Goal: Task Accomplishment & Management: Use online tool/utility

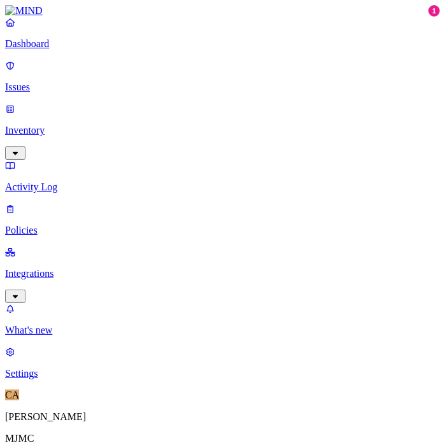
click at [80, 247] on link "Integrations" at bounding box center [222, 274] width 435 height 55
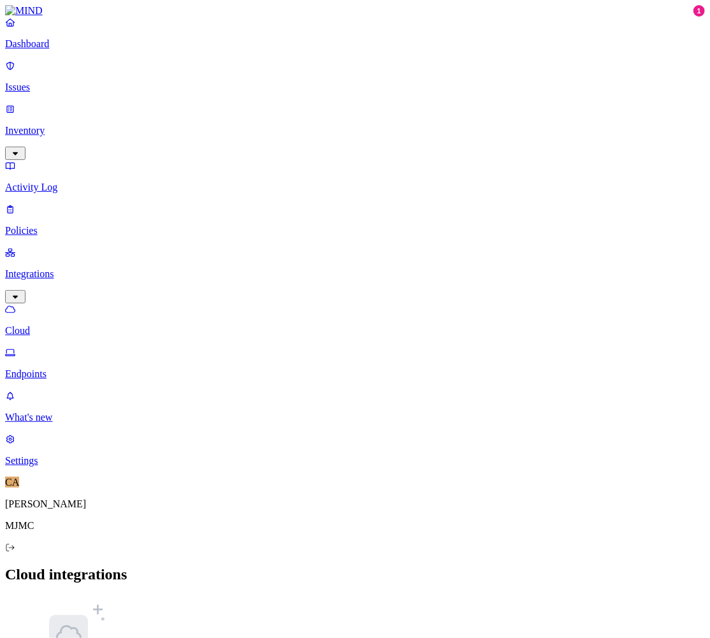
click at [70, 368] on p "Endpoints" at bounding box center [354, 373] width 699 height 11
click at [68, 325] on p "Cloud" at bounding box center [354, 330] width 699 height 11
click at [69, 103] on link "Inventory" at bounding box center [354, 130] width 699 height 55
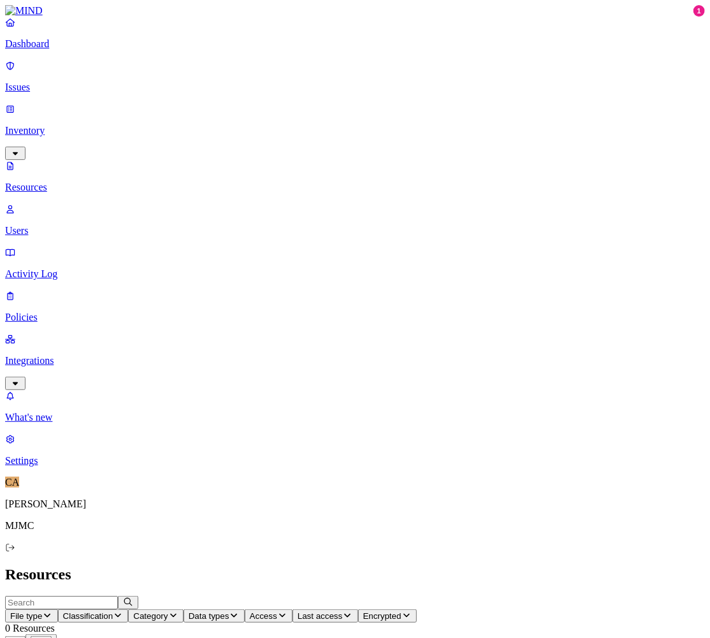
click at [57, 82] on p "Issues" at bounding box center [354, 87] width 699 height 11
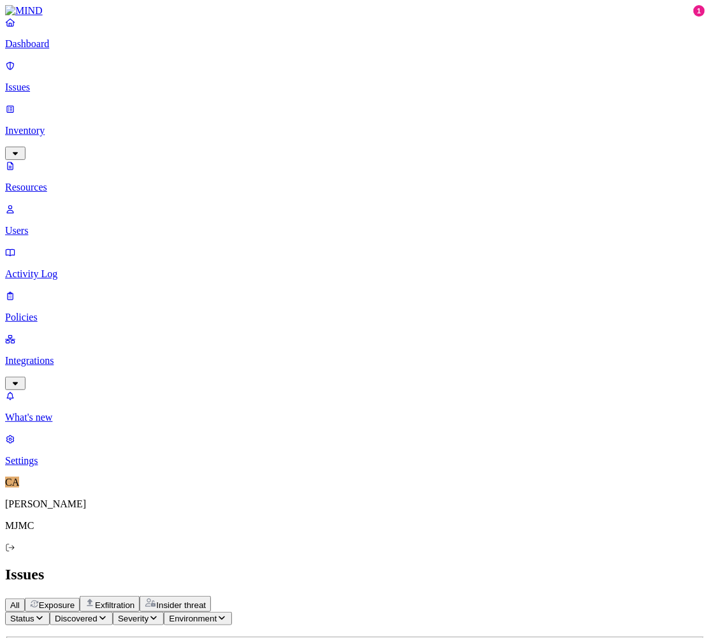
click at [72, 46] on link "Dashboard" at bounding box center [354, 33] width 699 height 33
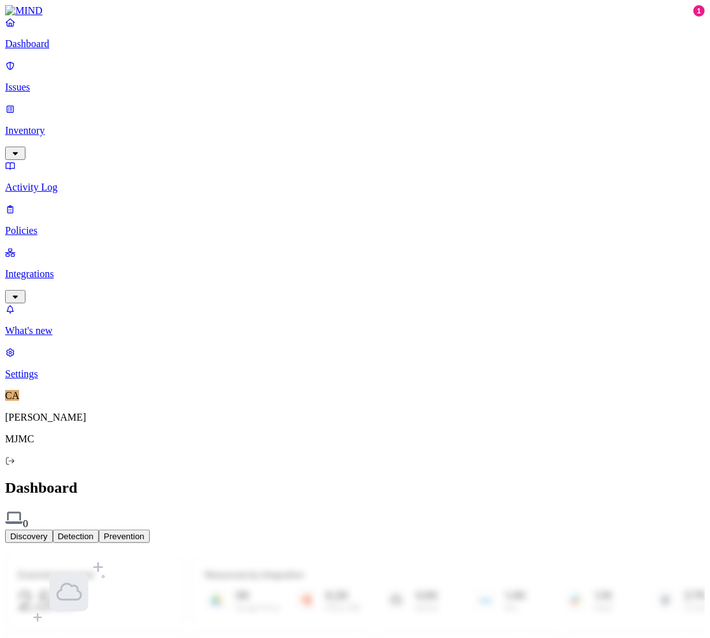
click at [73, 203] on link "Policies" at bounding box center [354, 219] width 699 height 33
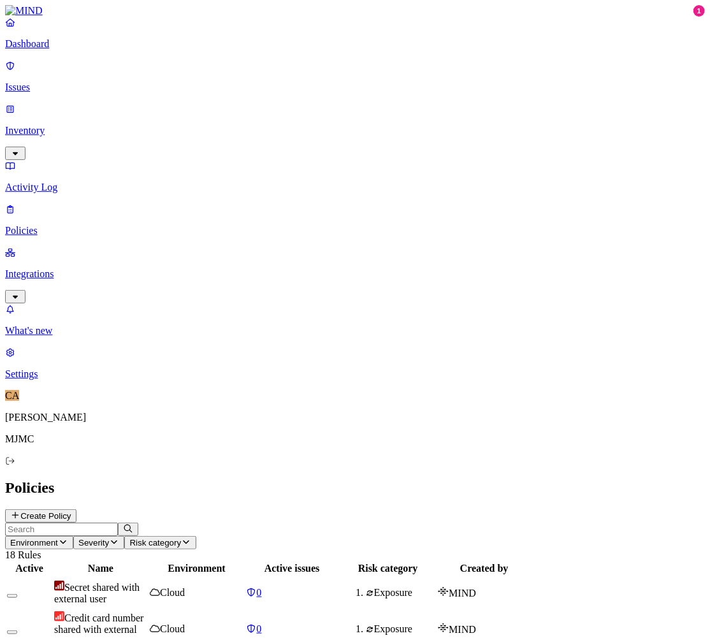
click at [63, 161] on div "Dashboard Issues Inventory Activity Log Policies Integrations" at bounding box center [354, 160] width 699 height 287
click at [68, 268] on p "Integrations" at bounding box center [354, 273] width 699 height 11
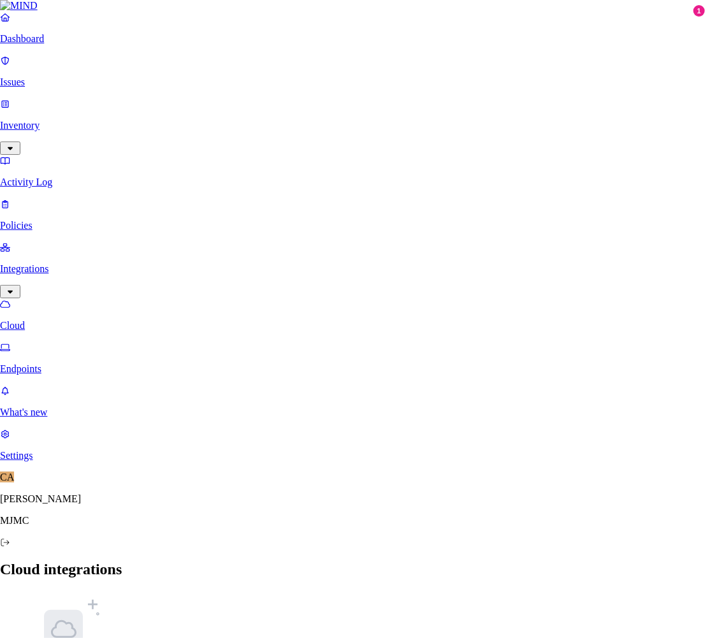
scroll to position [237, 0]
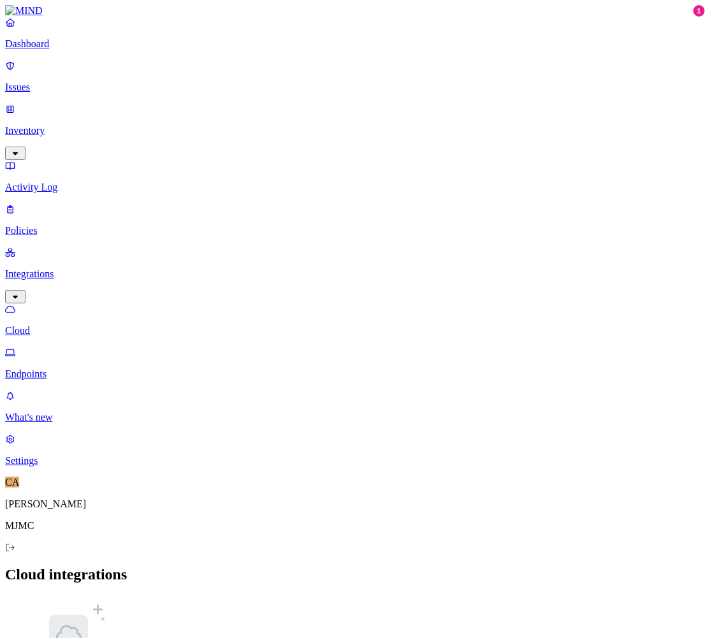
click at [78, 368] on p "Endpoints" at bounding box center [354, 373] width 699 height 11
click at [99, 303] on link "Cloud" at bounding box center [354, 319] width 699 height 33
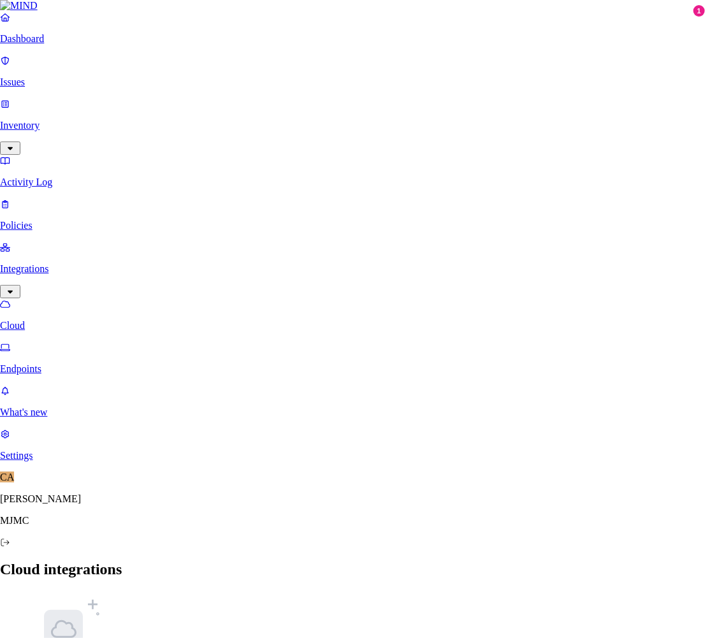
scroll to position [219, 0]
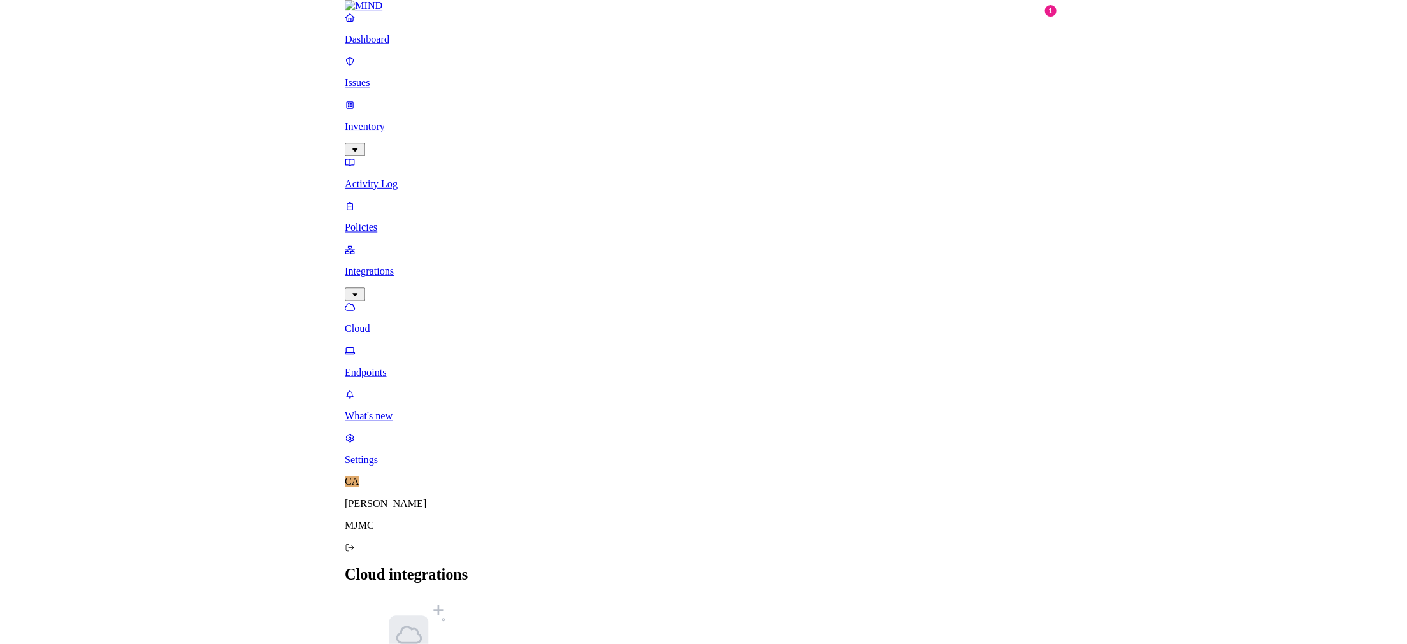
scroll to position [0, 0]
